Goal: Check status

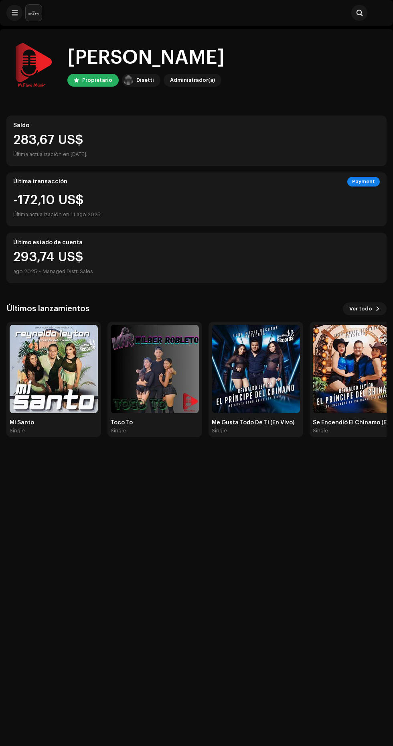
click at [50, 377] on img at bounding box center [54, 369] width 88 height 88
